Goal: Information Seeking & Learning: Check status

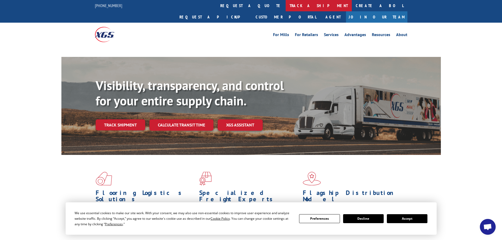
click at [285, 7] on link "track a shipment" at bounding box center [318, 5] width 66 height 11
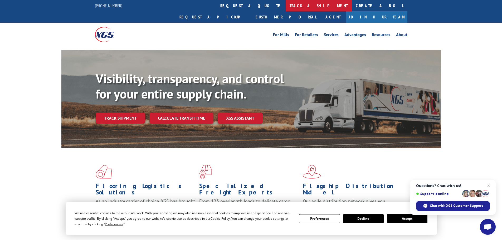
click at [285, 8] on link "track a shipment" at bounding box center [318, 5] width 66 height 11
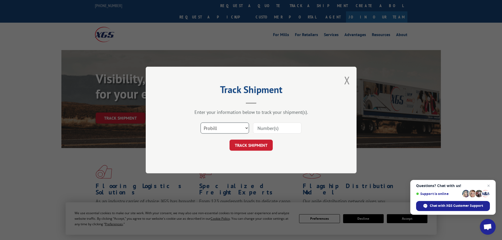
click at [232, 131] on select "Select category... Probill BOL PO" at bounding box center [224, 127] width 48 height 11
select select "po"
click at [200, 122] on select "Select category... Probill BOL PO" at bounding box center [224, 127] width 48 height 11
paste input "12537292"
type input "12537292"
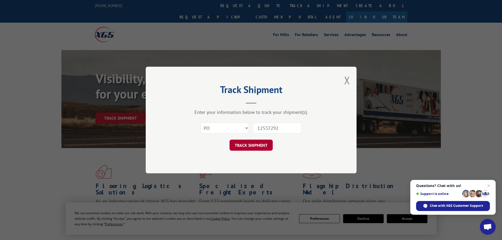
click at [238, 146] on button "TRACK SHIPMENT" at bounding box center [250, 145] width 43 height 11
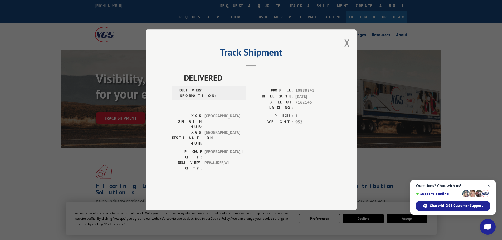
click at [488, 187] on span "Close chat" at bounding box center [488, 185] width 7 height 7
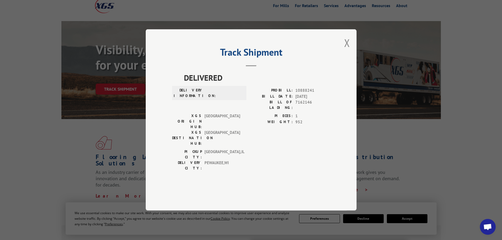
scroll to position [158, 0]
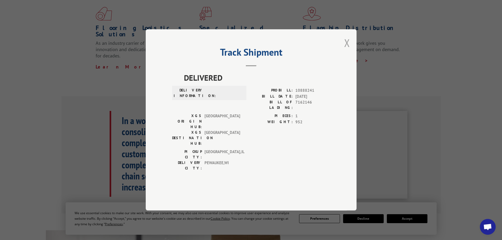
click at [347, 50] on button "Close modal" at bounding box center [347, 43] width 6 height 14
